Goal: Navigation & Orientation: Go to known website

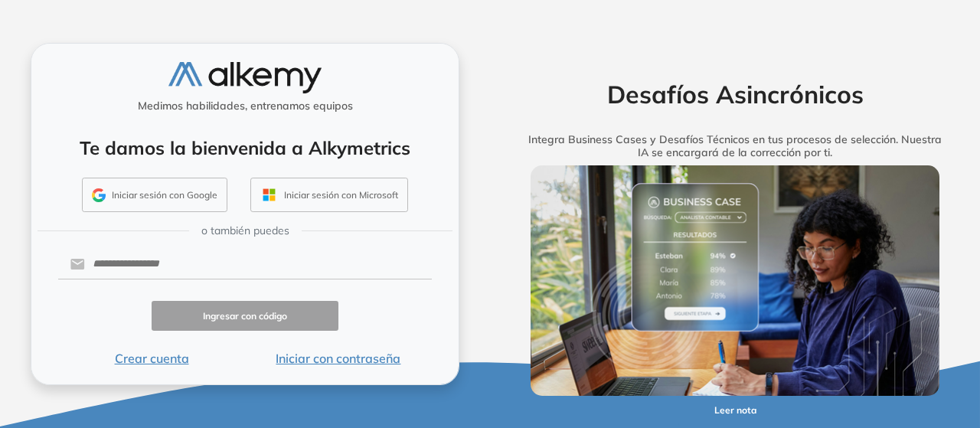
click at [149, 204] on button "Iniciar sesión con Google" at bounding box center [154, 195] width 145 height 35
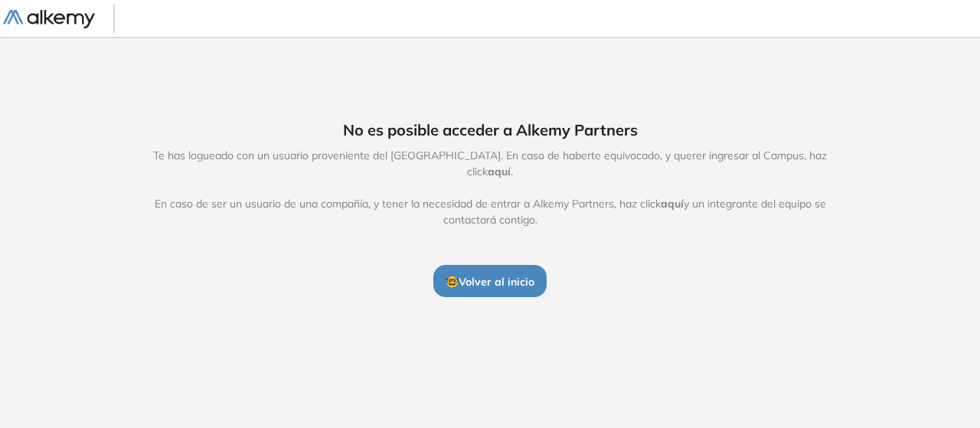
click at [511, 165] on span "aquí" at bounding box center [499, 172] width 23 height 14
